Goal: Transaction & Acquisition: Purchase product/service

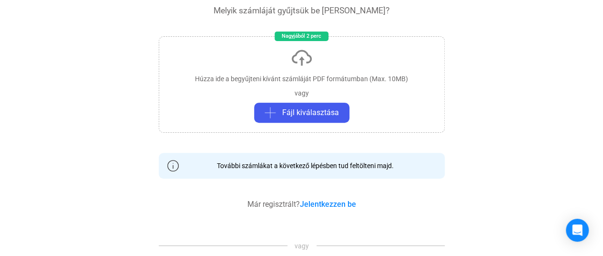
scroll to position [120, 0]
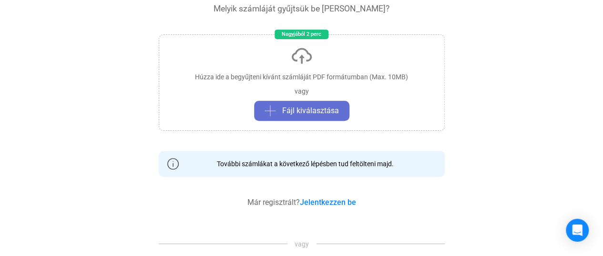
click at [314, 114] on span "Fájl kiválasztása" at bounding box center [310, 110] width 57 height 11
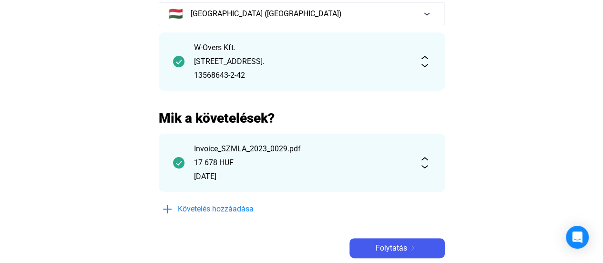
scroll to position [96, 0]
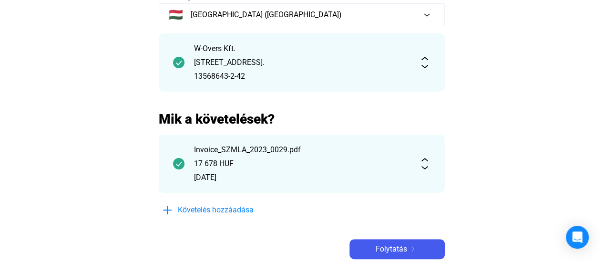
click at [425, 167] on img at bounding box center [424, 163] width 11 height 11
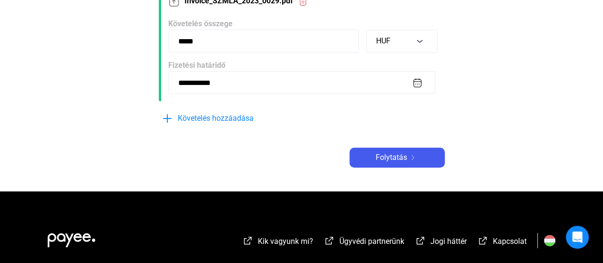
scroll to position [257, 0]
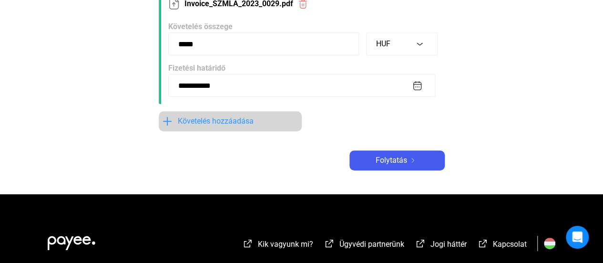
click at [199, 126] on span "Követelés hozzáadása" at bounding box center [216, 120] width 76 height 11
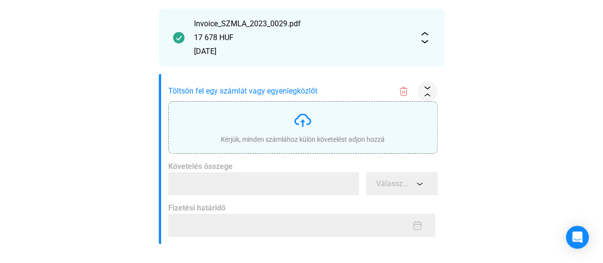
scroll to position [236, 0]
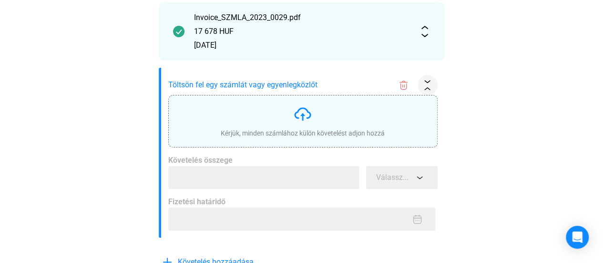
click at [301, 115] on img at bounding box center [302, 113] width 19 height 19
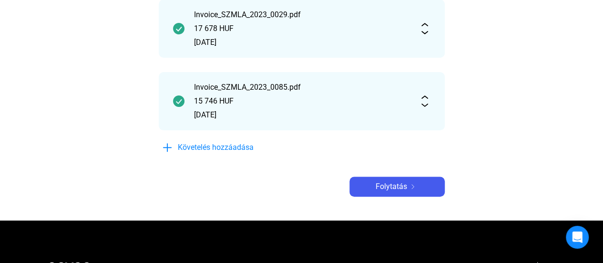
scroll to position [232, 0]
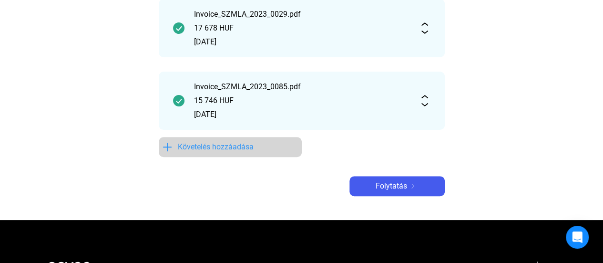
click at [233, 150] on span "Követelés hozzáadása" at bounding box center [216, 146] width 76 height 11
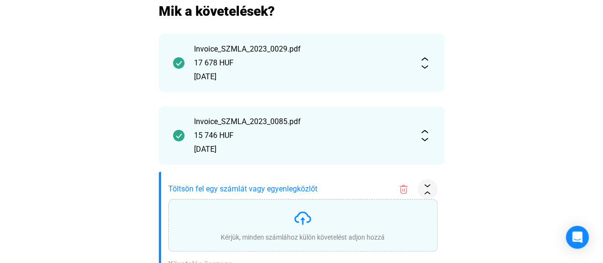
scroll to position [205, 0]
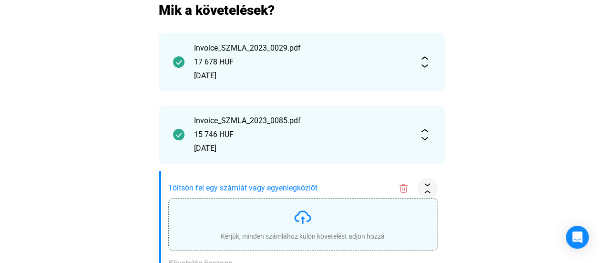
click at [304, 218] on img at bounding box center [302, 216] width 19 height 19
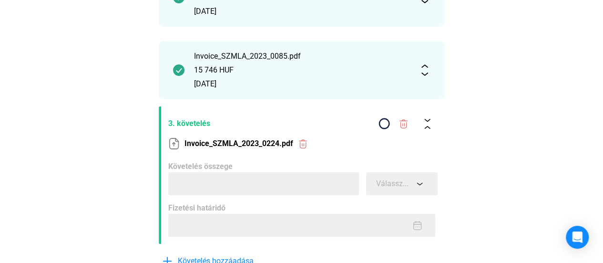
scroll to position [268, 0]
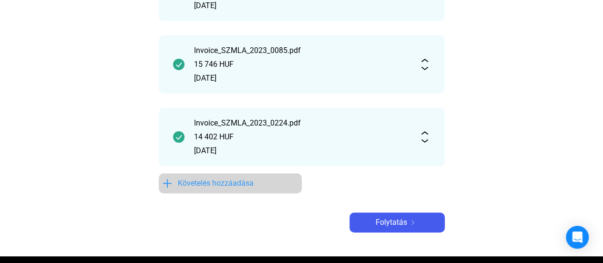
click at [248, 186] on span "Követelés hozzáadása" at bounding box center [216, 182] width 76 height 11
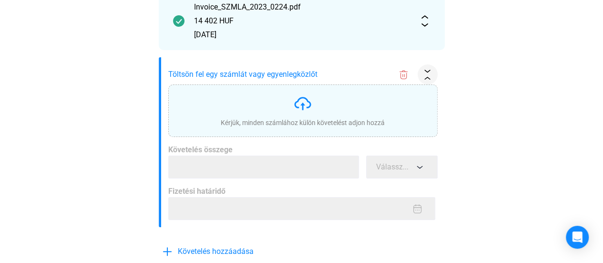
scroll to position [397, 0]
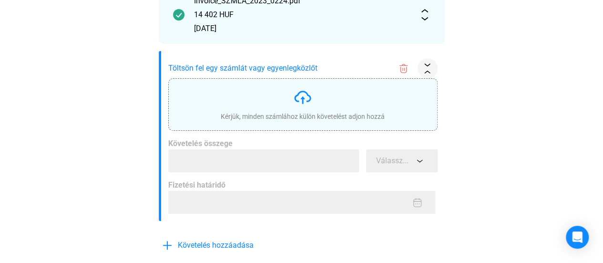
click at [301, 99] on img at bounding box center [302, 97] width 19 height 19
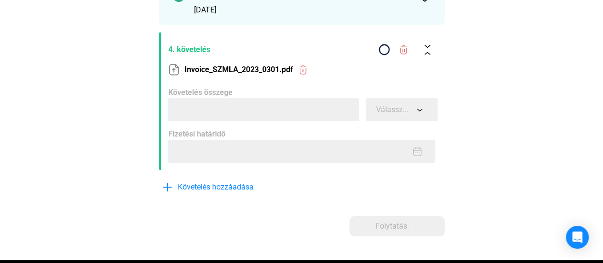
scroll to position [410, 0]
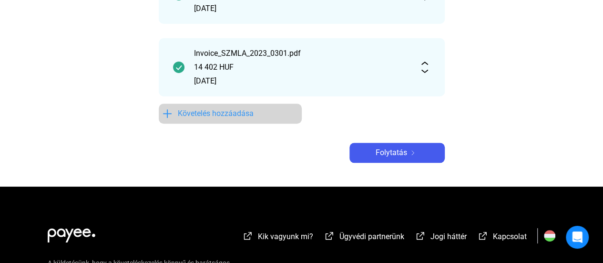
click at [241, 116] on span "Követelés hozzáadása" at bounding box center [216, 113] width 76 height 11
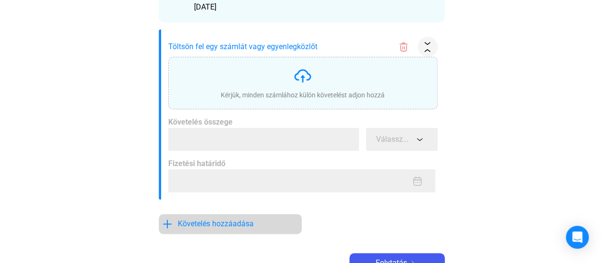
scroll to position [496, 0]
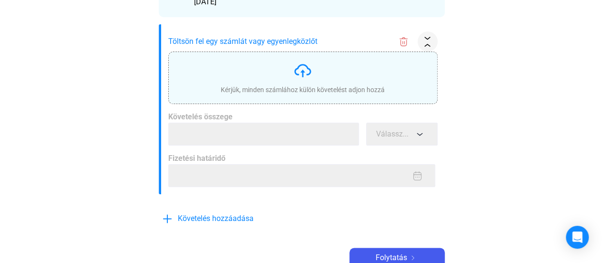
click at [302, 70] on img at bounding box center [302, 70] width 19 height 19
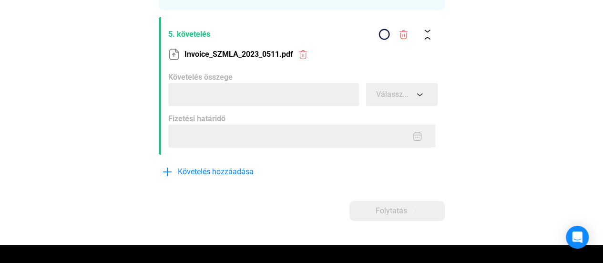
scroll to position [489, 0]
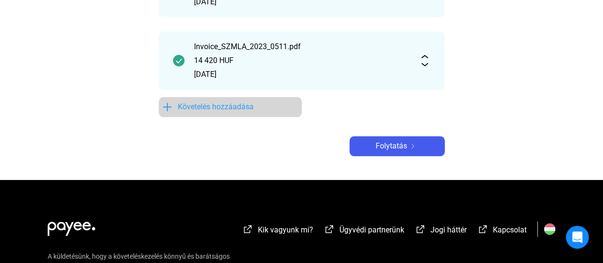
click at [250, 106] on span "Követelés hozzáadása" at bounding box center [216, 106] width 76 height 11
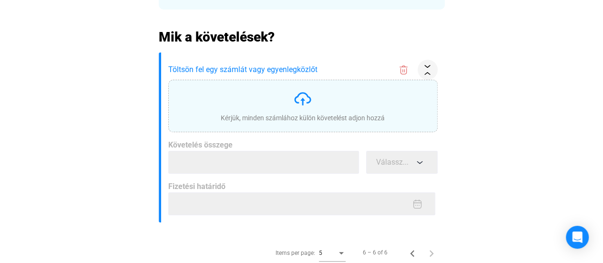
scroll to position [179, 0]
click at [308, 95] on img at bounding box center [302, 97] width 19 height 19
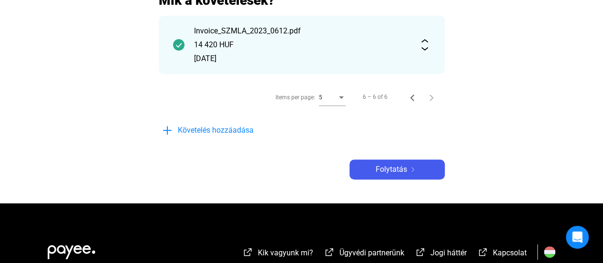
scroll to position [216, 0]
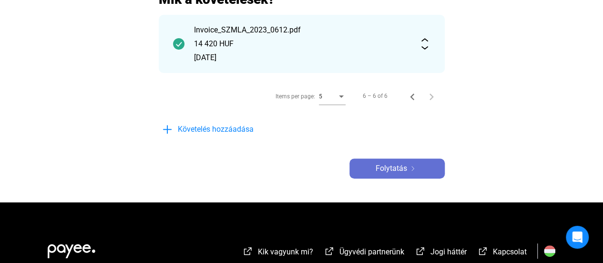
click at [407, 166] on img at bounding box center [412, 168] width 11 height 5
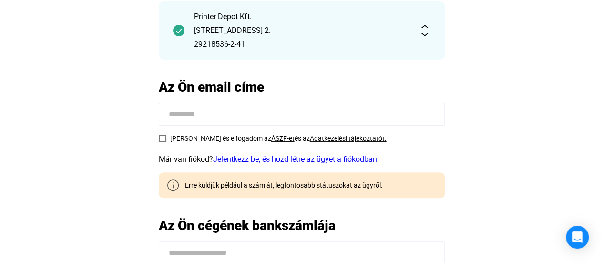
scroll to position [94, 0]
click at [204, 122] on input at bounding box center [302, 113] width 286 height 23
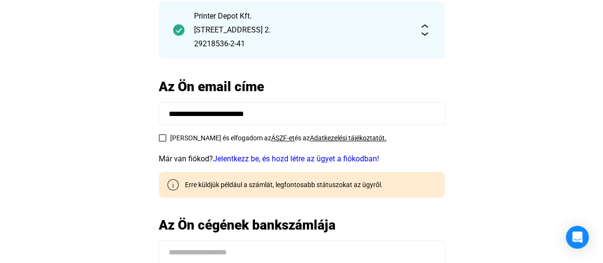
type input "**********"
click at [199, 139] on span "[PERSON_NAME] és elfogadom az" at bounding box center [220, 138] width 101 height 8
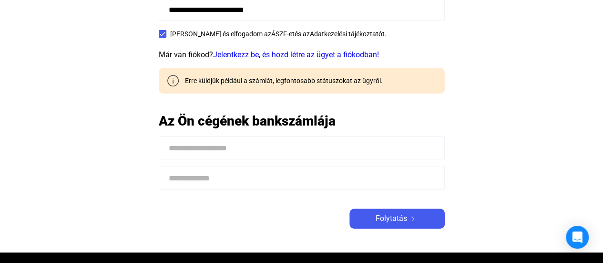
scroll to position [199, 0]
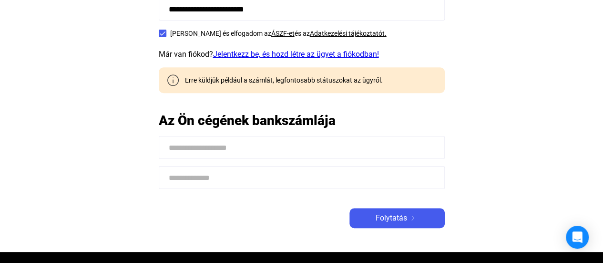
click at [311, 56] on link "Jelentkezz be, és hozd létre az ügyet a fiókodban!" at bounding box center [296, 54] width 166 height 9
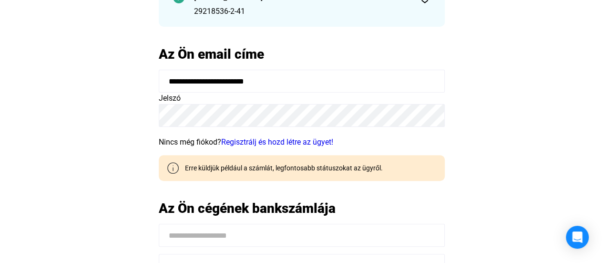
scroll to position [126, 0]
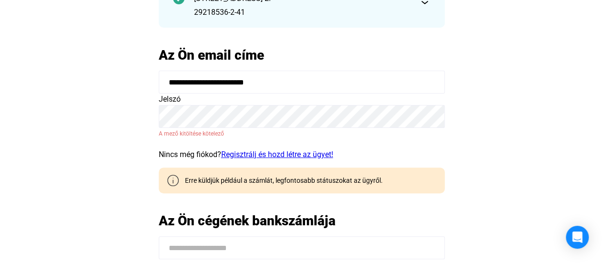
click at [276, 144] on form "**********" at bounding box center [302, 116] width 286 height 90
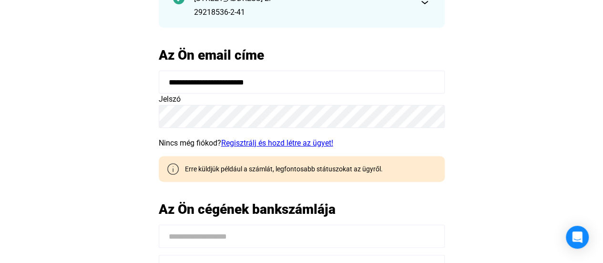
click at [265, 143] on link "Regisztrálj és hozd létre az ügyet!" at bounding box center [277, 142] width 112 height 9
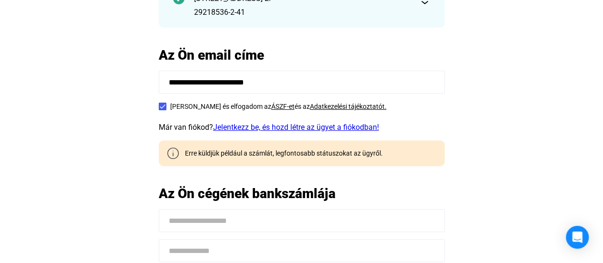
click at [266, 127] on link "Jelentkezz be, és hozd létre az ügyet a fiókodban!" at bounding box center [296, 127] width 166 height 9
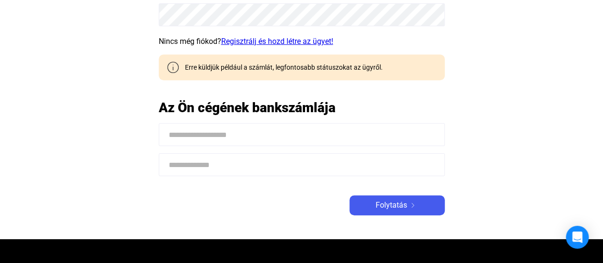
scroll to position [228, 0]
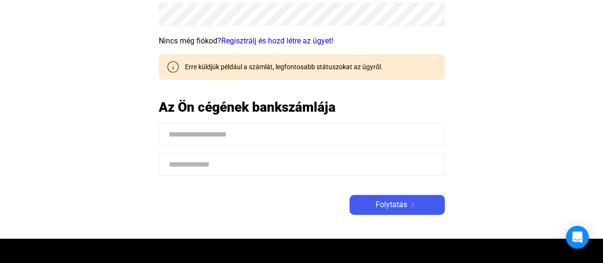
click at [210, 136] on input at bounding box center [302, 134] width 286 height 23
drag, startPoint x: 210, startPoint y: 136, endPoint x: 135, endPoint y: 141, distance: 74.6
click at [135, 141] on main "**********" at bounding box center [301, 41] width 603 height 395
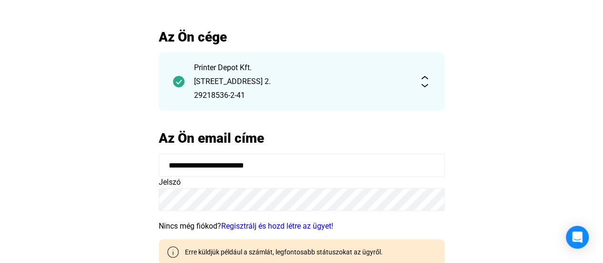
scroll to position [42, 0]
click at [233, 63] on div "Printer Depot Kft." at bounding box center [302, 67] width 216 height 11
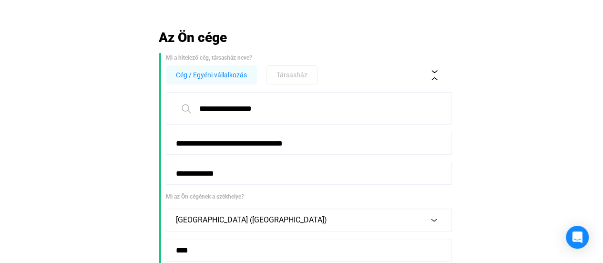
click at [224, 107] on input "**********" at bounding box center [309, 108] width 286 height 32
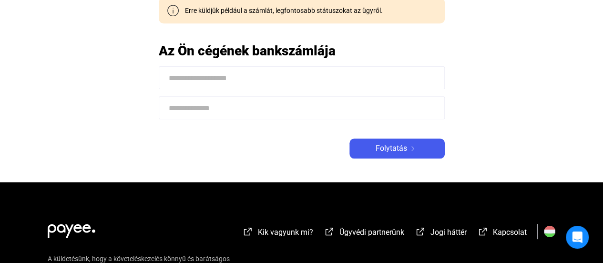
scroll to position [487, 0]
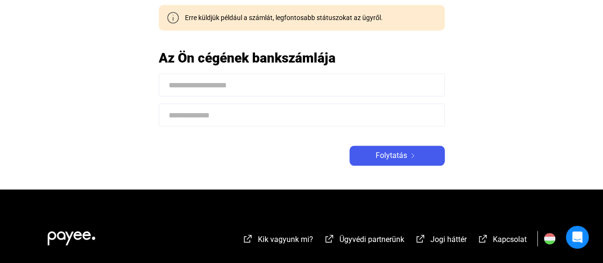
click at [221, 82] on input at bounding box center [302, 84] width 286 height 23
paste input "**********"
type input "**********"
click at [207, 120] on input at bounding box center [302, 114] width 286 height 23
click at [247, 112] on input at bounding box center [302, 114] width 286 height 23
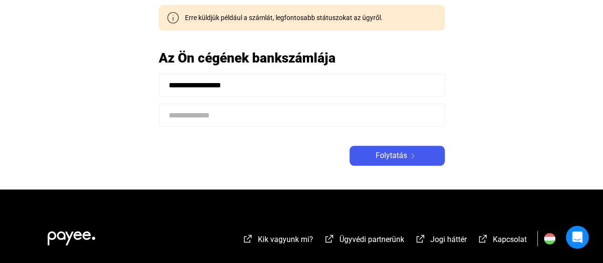
paste input "**********"
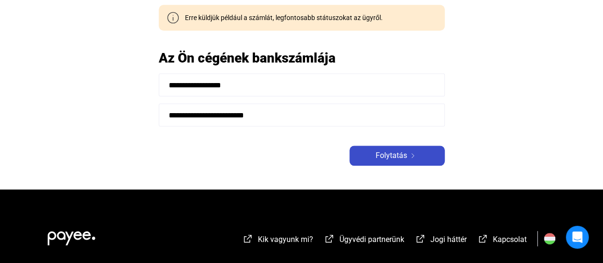
type input "**********"
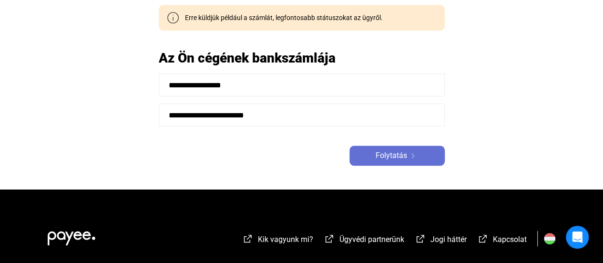
click at [383, 161] on button "Folytatás" at bounding box center [397, 155] width 95 height 20
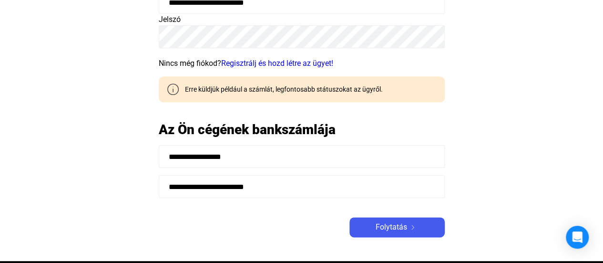
scroll to position [416, 0]
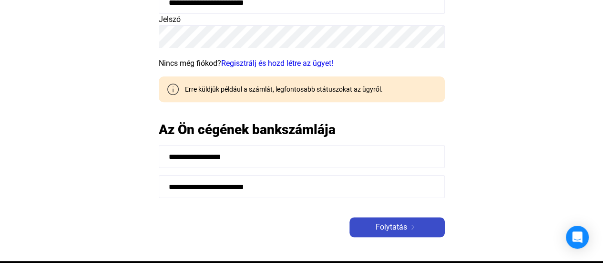
click at [405, 229] on span "Folytatás" at bounding box center [391, 226] width 31 height 11
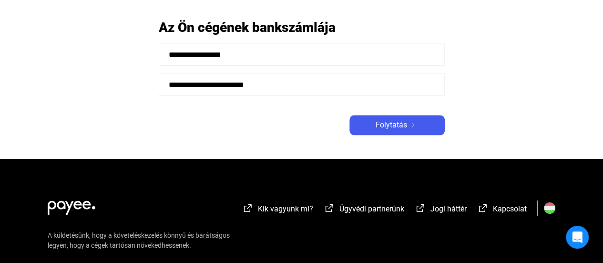
scroll to position [519, 0]
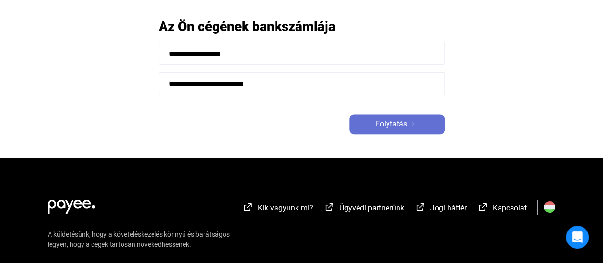
click at [406, 123] on span "Folytatás" at bounding box center [391, 123] width 31 height 11
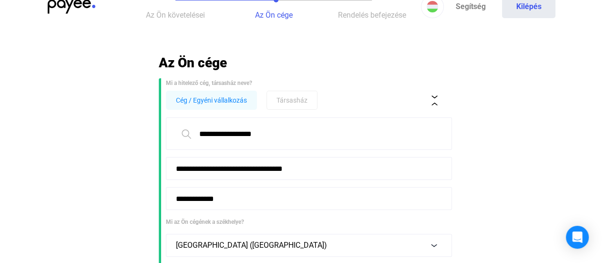
scroll to position [0, 0]
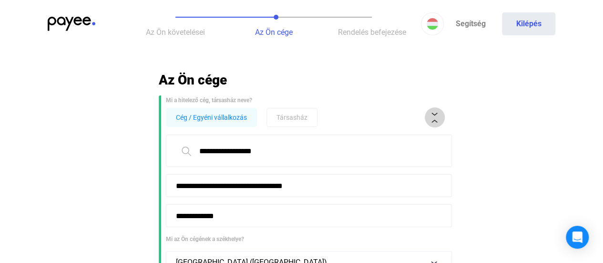
click at [435, 114] on img at bounding box center [435, 118] width 10 height 10
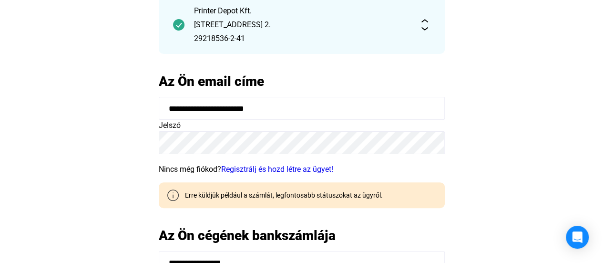
scroll to position [100, 0]
click at [277, 164] on link "Regisztrálj és hozd létre az ügyet!" at bounding box center [277, 168] width 112 height 9
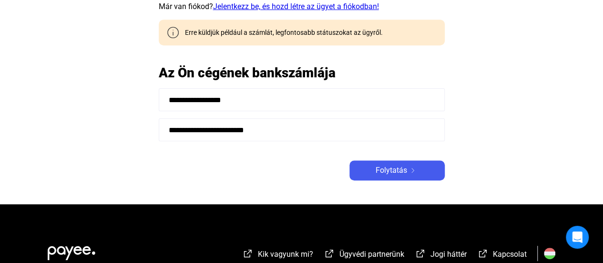
scroll to position [247, 0]
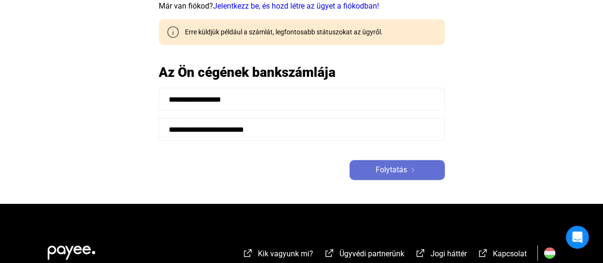
click at [382, 175] on span "Folytatás" at bounding box center [391, 169] width 31 height 11
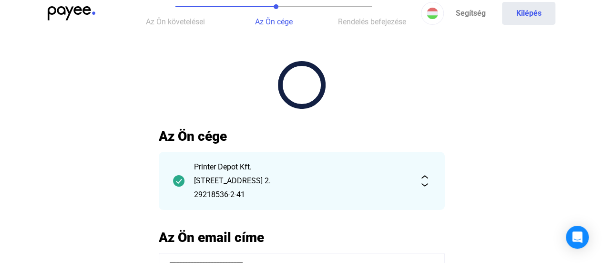
scroll to position [0, 0]
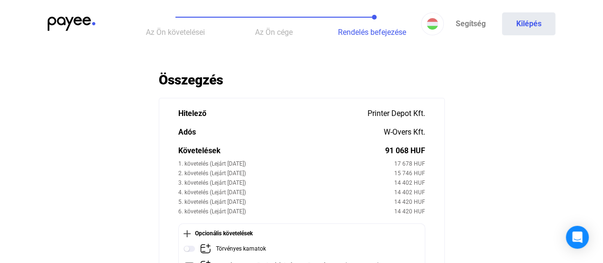
click at [339, 104] on section "Hitelező Printer Depot Kft. Adós W-Overs Kft. Követelések 91 068 HUF 1. követel…" at bounding box center [302, 192] width 286 height 189
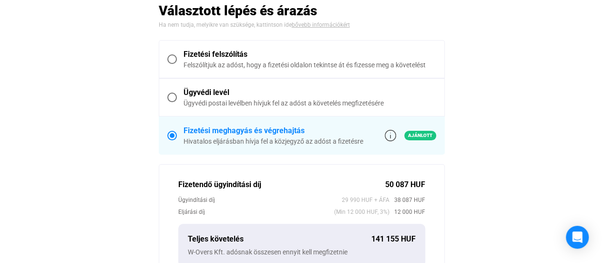
scroll to position [299, 0]
click at [155, 162] on main "Automatikusan mentve Összegzés Hitelező Printer Depot Kft. Adós W-Overs Kft. Kö…" at bounding box center [301, 134] width 603 height 722
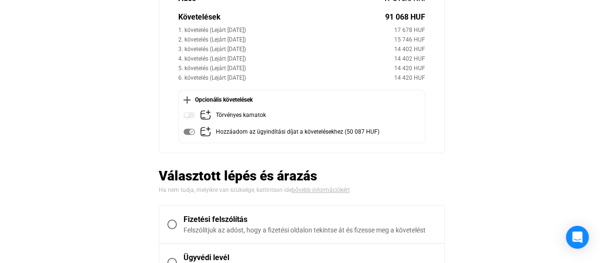
scroll to position [134, 0]
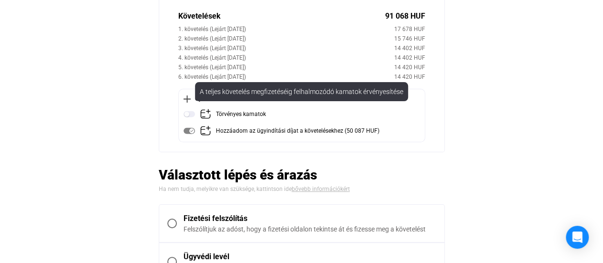
click at [203, 114] on img at bounding box center [205, 113] width 11 height 11
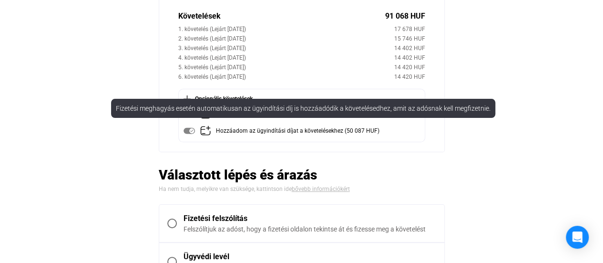
click at [190, 133] on img at bounding box center [189, 130] width 11 height 11
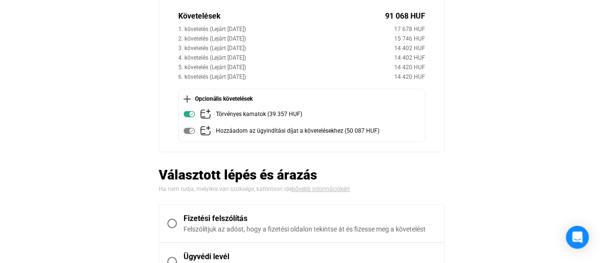
click at [207, 129] on img at bounding box center [205, 130] width 11 height 11
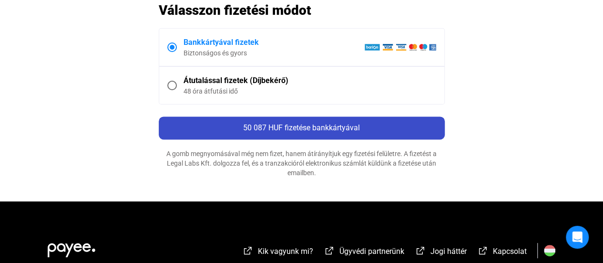
scroll to position [591, 0]
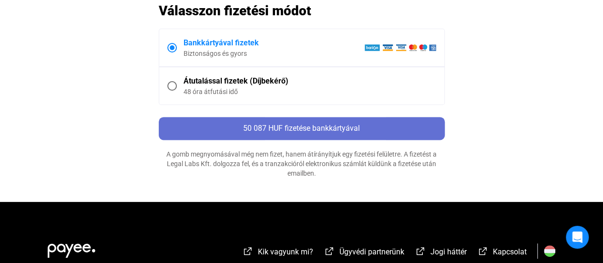
click at [294, 124] on span "50 087 HUF fizetése bankkártyával" at bounding box center [301, 128] width 117 height 9
